Goal: Find specific page/section: Find specific page/section

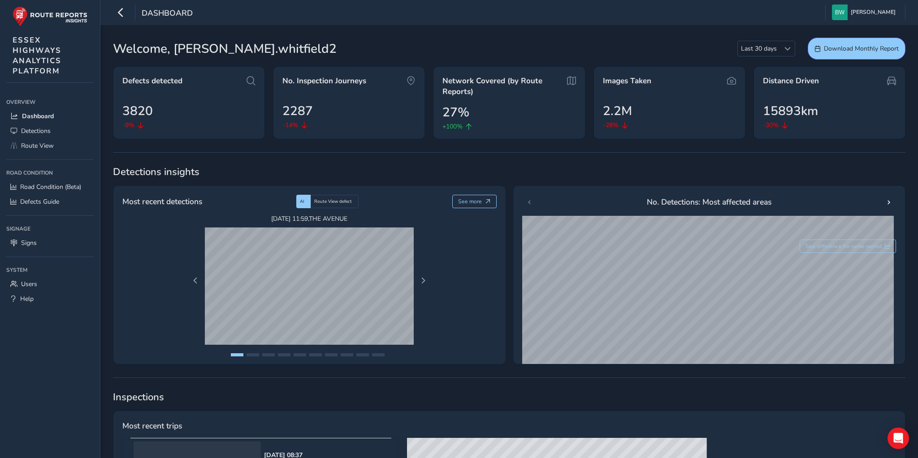
click at [49, 146] on span "Route View" at bounding box center [37, 146] width 33 height 9
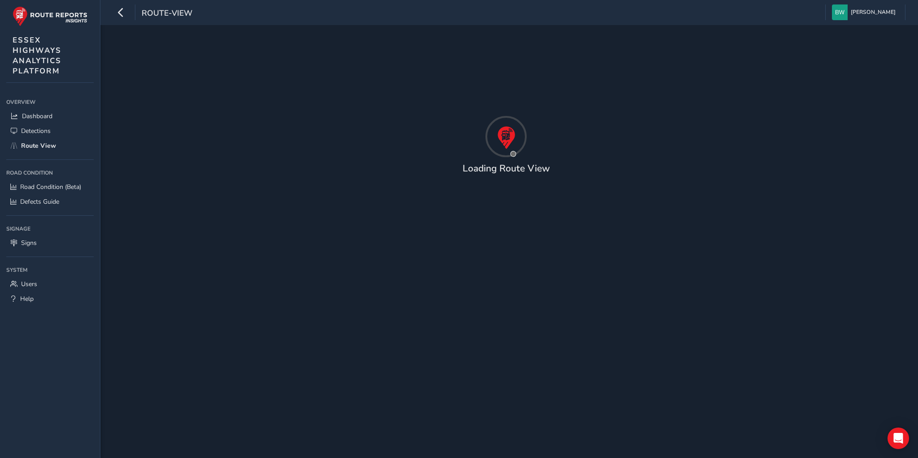
type input "[DATE] - [DATE]"
type input "00:00"
type input "23:59"
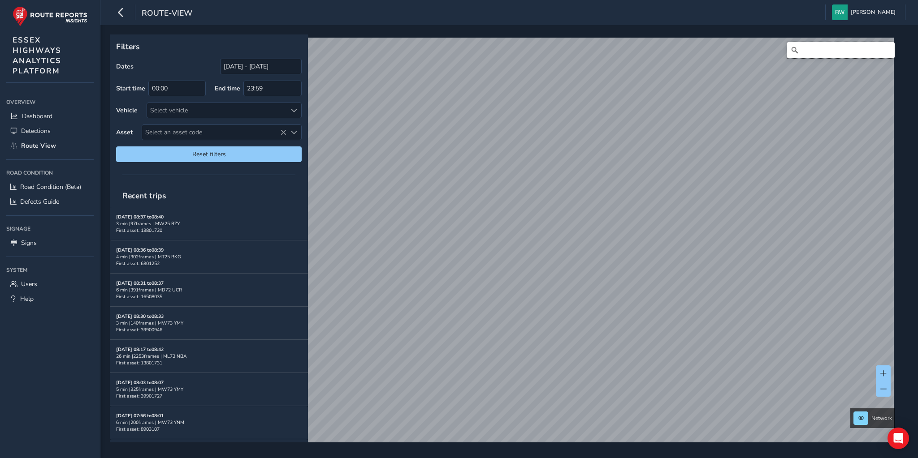
click at [799, 49] on input "Search" at bounding box center [841, 50] width 108 height 16
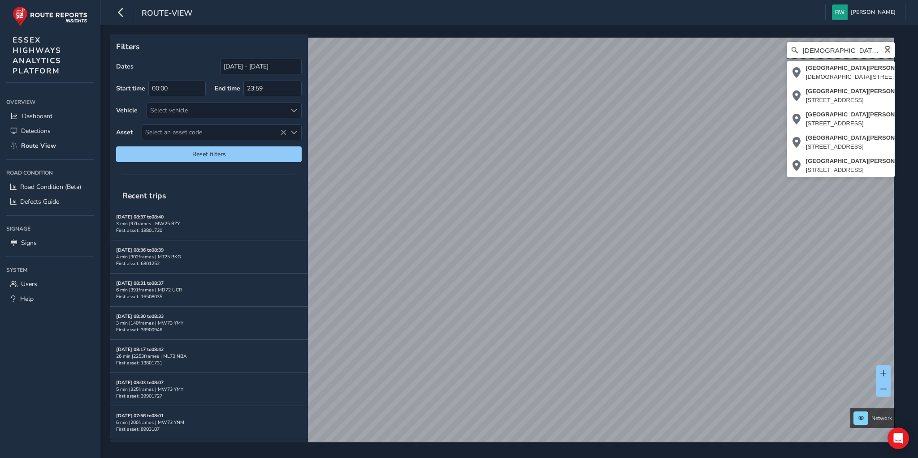
scroll to position [0, 4]
type input "[DEMOGRAPHIC_DATA] [PERSON_NAME][GEOGRAPHIC_DATA], [GEOGRAPHIC_DATA]"
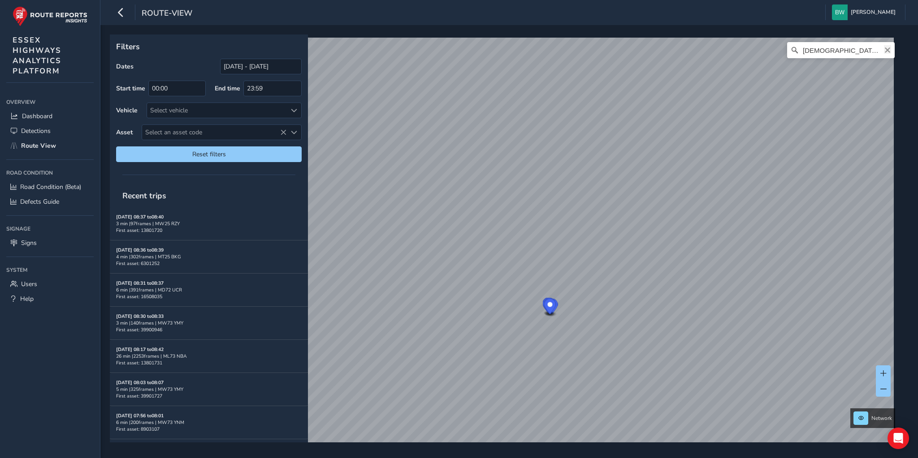
click at [884, 52] on icon "Clear" at bounding box center [887, 50] width 7 height 7
click at [862, 56] on input "Search" at bounding box center [841, 50] width 108 height 16
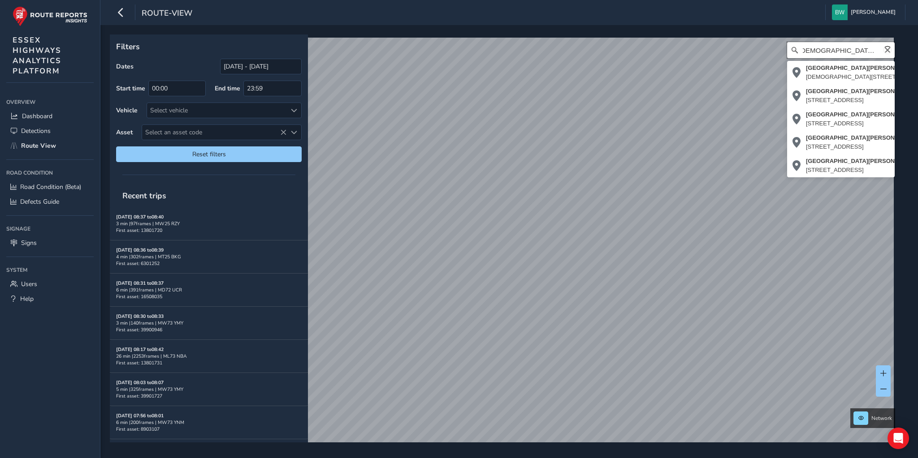
type input "[DEMOGRAPHIC_DATA] [PERSON_NAME][GEOGRAPHIC_DATA], [GEOGRAPHIC_DATA]"
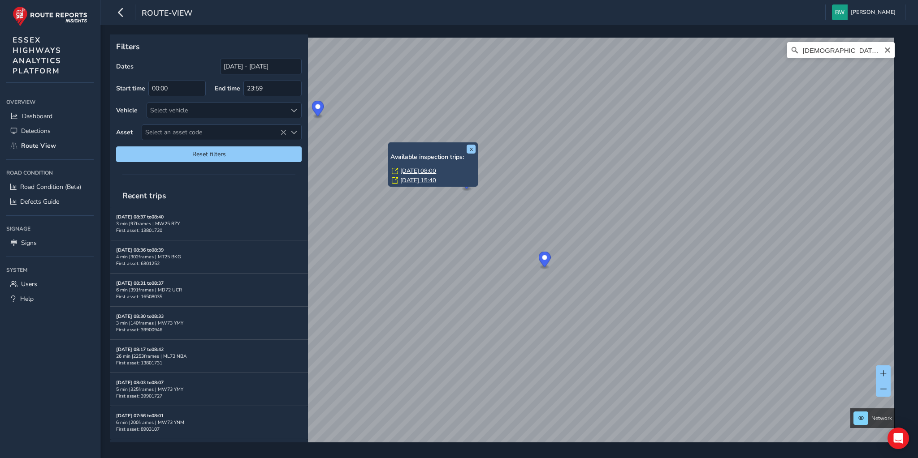
click at [403, 172] on link "[DATE] 08:00" at bounding box center [418, 171] width 36 height 8
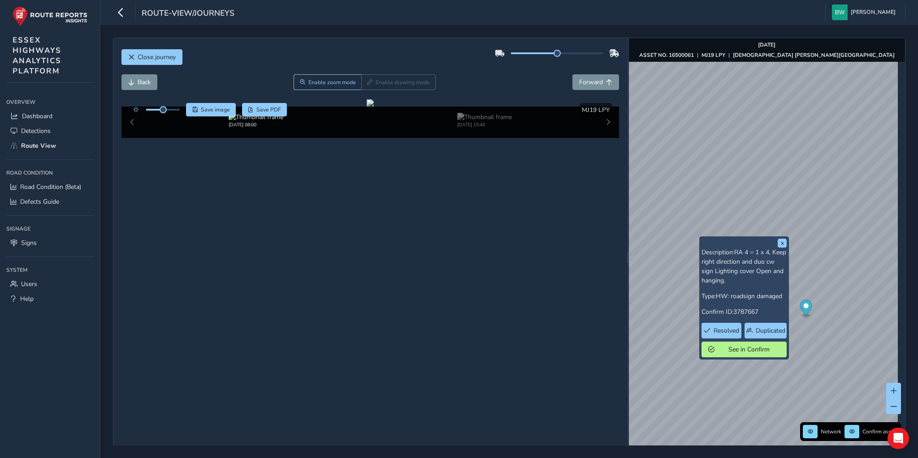
click at [754, 246] on div "x Description: RA 4 = 1 x 4, Keep right direction and duo cw sign Lighting cove…" at bounding box center [767, 257] width 276 height 439
